Goal: Task Accomplishment & Management: Complete application form

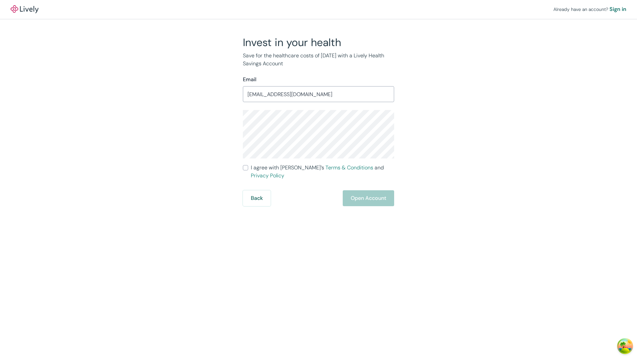
click at [246, 168] on input "I agree with Lively’s Terms & Conditions and Privacy Policy" at bounding box center [245, 167] width 5 height 5
checkbox input "true"
click at [368, 190] on button "Open Account" at bounding box center [368, 198] width 51 height 16
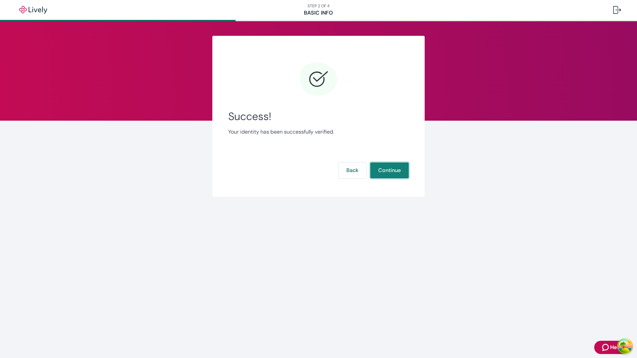
click at [389, 171] on button "Continue" at bounding box center [389, 171] width 38 height 16
